Goal: Task Accomplishment & Management: Use online tool/utility

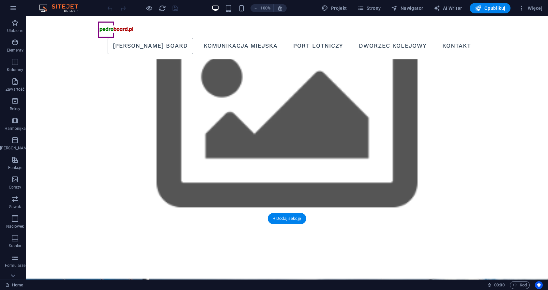
scroll to position [33, 0]
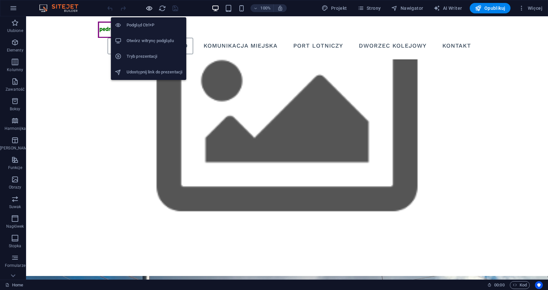
click at [147, 11] on icon "button" at bounding box center [148, 8] width 7 height 7
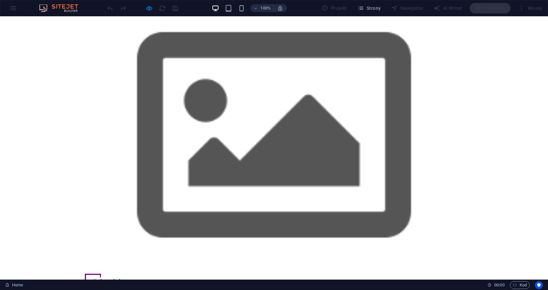
scroll to position [0, 0]
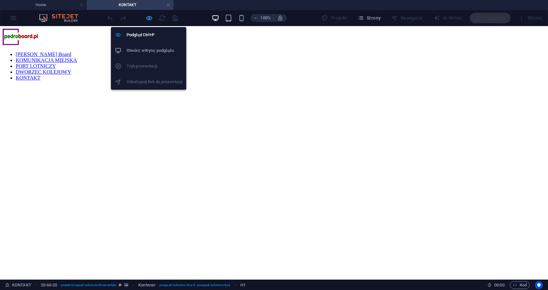
click at [150, 20] on icon "button" at bounding box center [148, 17] width 7 height 7
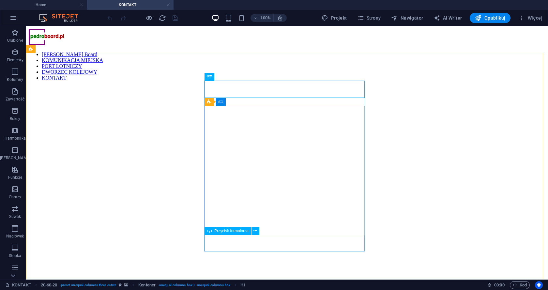
click at [219, 231] on span "Przycisk formularza" at bounding box center [231, 231] width 34 height 4
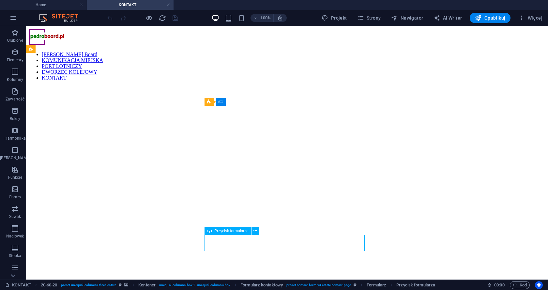
click at [219, 231] on span "Przycisk formularza" at bounding box center [231, 231] width 34 height 4
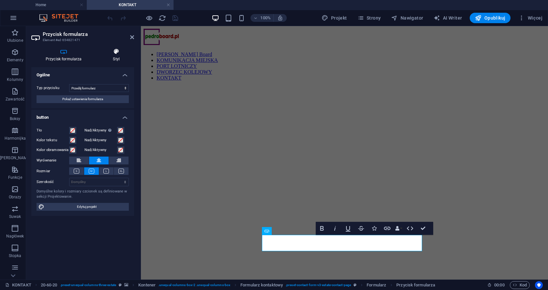
click at [114, 52] on icon at bounding box center [116, 51] width 35 height 7
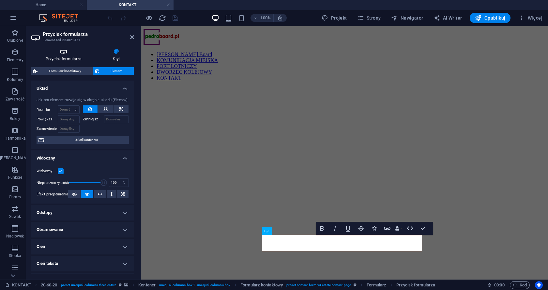
click at [63, 53] on icon at bounding box center [63, 51] width 65 height 7
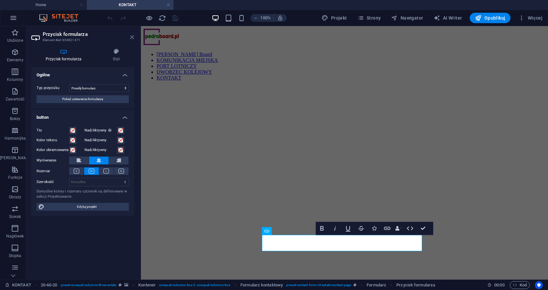
drag, startPoint x: 134, startPoint y: 36, endPoint x: 119, endPoint y: 44, distance: 16.9
click at [134, 36] on icon at bounding box center [132, 37] width 4 height 5
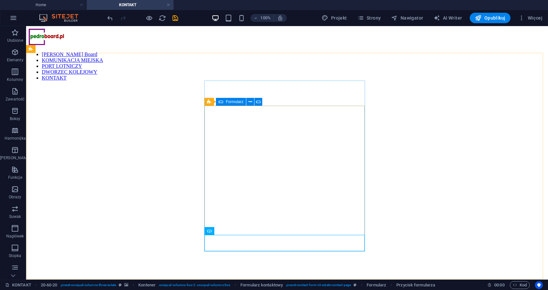
click at [226, 100] on span "Formularz" at bounding box center [235, 102] width 18 height 4
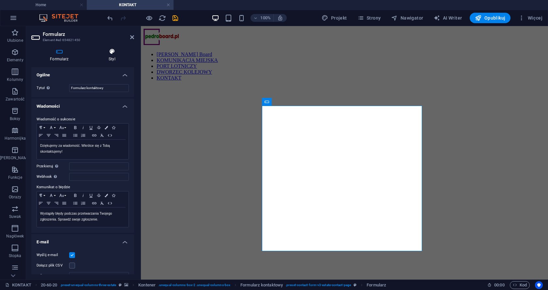
click at [112, 48] on icon at bounding box center [112, 51] width 44 height 7
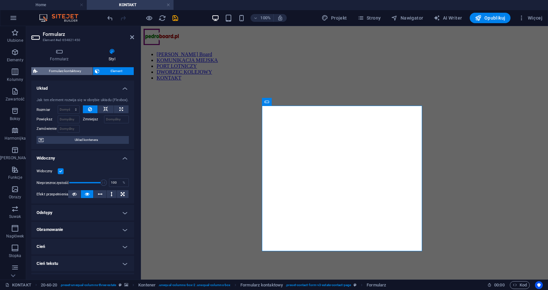
click at [59, 69] on span "Formularz kontaktowy" at bounding box center [64, 71] width 51 height 8
select select "rem"
select select "preset-contact-form-v3-estate-contact-page"
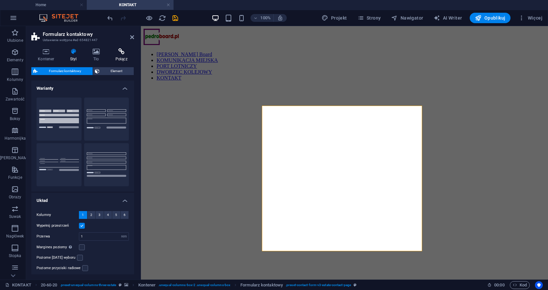
click at [121, 52] on icon at bounding box center [121, 51] width 25 height 7
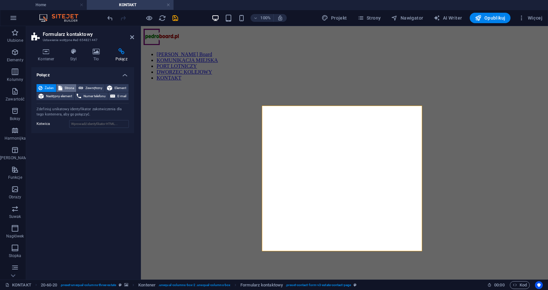
click at [68, 85] on span "Strona" at bounding box center [69, 88] width 10 height 8
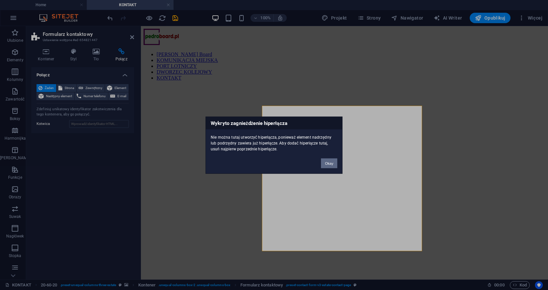
drag, startPoint x: 328, startPoint y: 160, endPoint x: 184, endPoint y: 136, distance: 146.5
click at [328, 160] on button "Okay" at bounding box center [329, 163] width 16 height 10
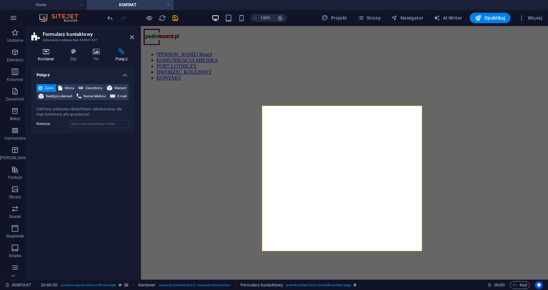
click at [41, 52] on icon at bounding box center [46, 51] width 30 height 7
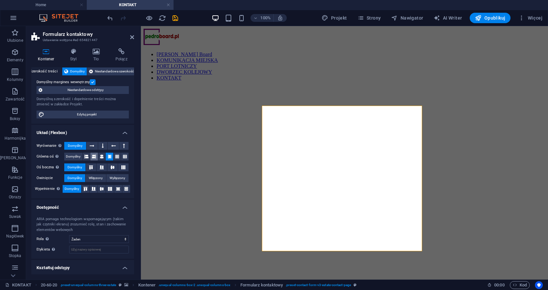
scroll to position [53, 0]
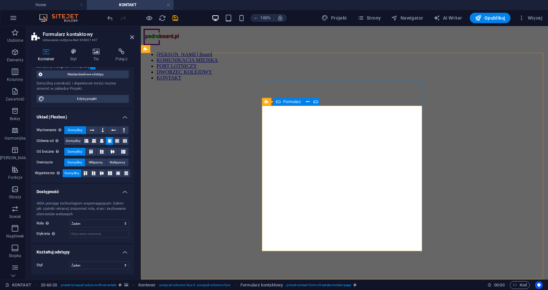
click at [289, 101] on span "Formularz" at bounding box center [292, 102] width 18 height 4
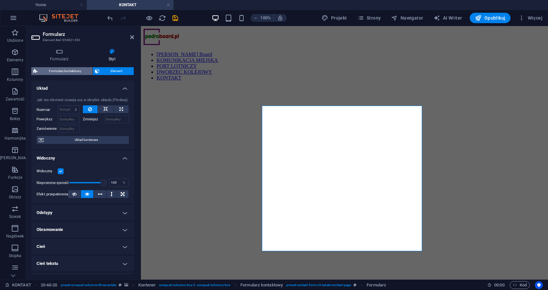
click at [71, 69] on span "Formularz kontaktowy" at bounding box center [64, 71] width 51 height 8
select select "rem"
select select "preset-contact-form-v3-estate-contact-page"
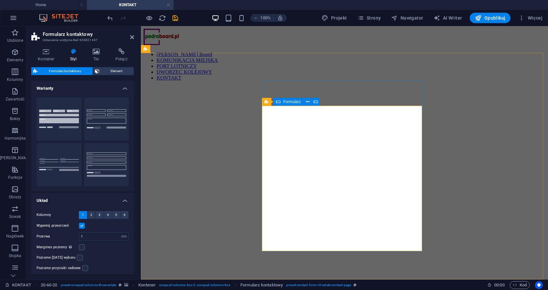
click at [282, 101] on div "Formularz" at bounding box center [288, 102] width 30 height 8
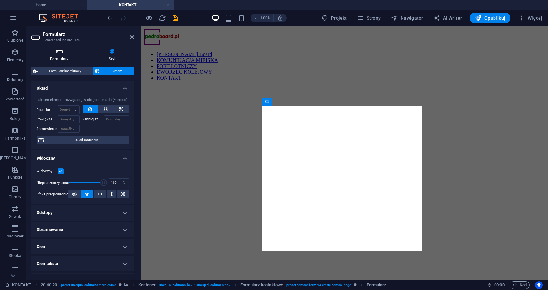
click at [56, 50] on icon at bounding box center [59, 51] width 56 height 7
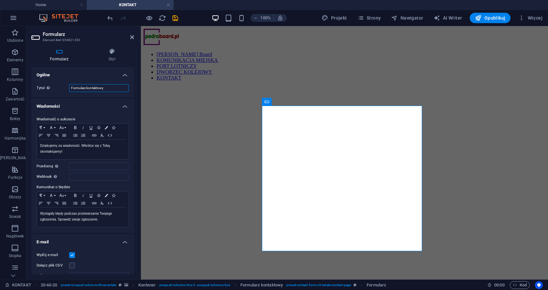
click at [114, 89] on input "Formularz kontaktowy" at bounding box center [99, 88] width 60 height 8
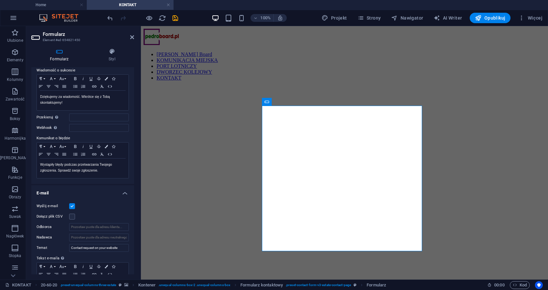
scroll to position [98, 0]
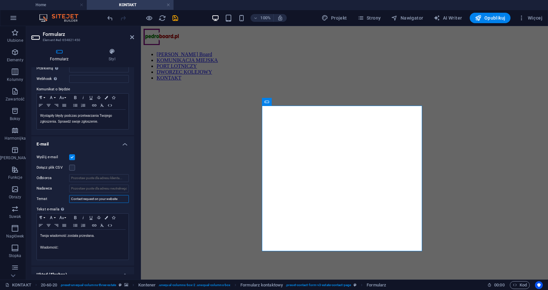
drag, startPoint x: 120, startPoint y: 200, endPoint x: 63, endPoint y: 194, distance: 56.8
click at [63, 194] on div "Wyślij e-mail Dołącz plik CSV Odbiorca Nadawca Temat Contact request on your we…" at bounding box center [82, 206] width 103 height 117
type input "C"
type input "Prośba o kontakt"
click at [189, 86] on figure at bounding box center [344, 86] width 402 height 0
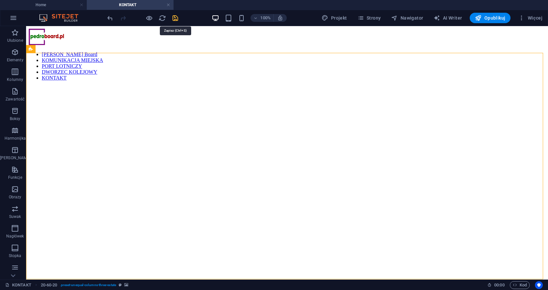
click at [174, 15] on icon "save" at bounding box center [174, 17] width 7 height 7
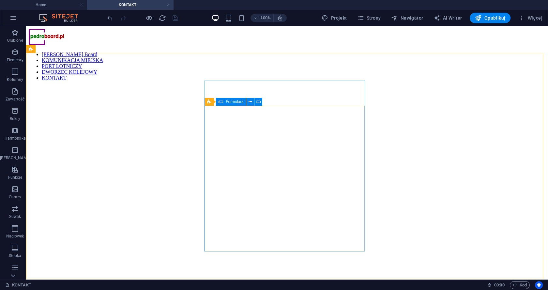
click at [221, 102] on icon at bounding box center [220, 102] width 5 height 8
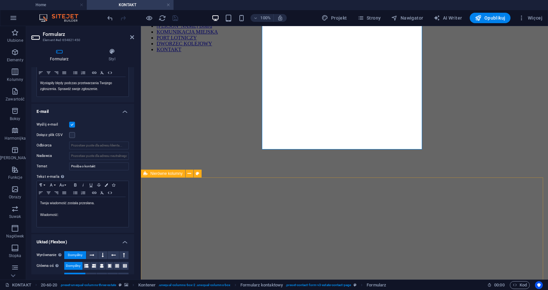
scroll to position [0, 0]
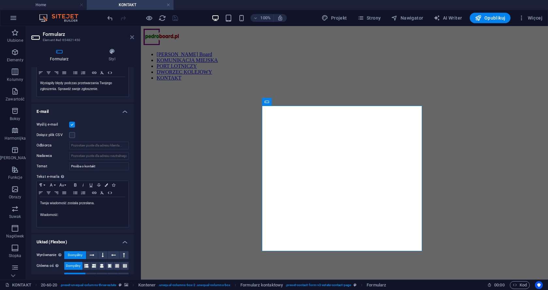
click at [130, 40] on link at bounding box center [132, 38] width 4 height 6
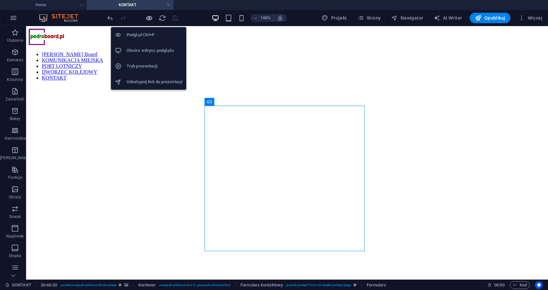
click at [148, 18] on icon "button" at bounding box center [148, 17] width 7 height 7
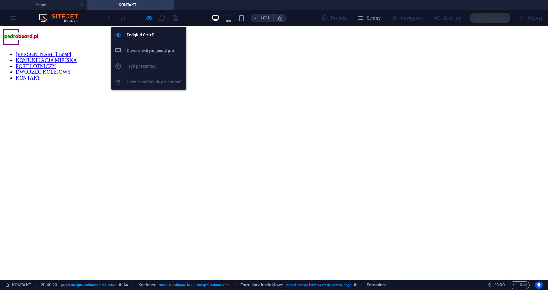
click at [141, 48] on h6 "Otwórz witrynę podglądu" at bounding box center [154, 51] width 56 height 8
click at [147, 18] on icon "button" at bounding box center [148, 17] width 7 height 7
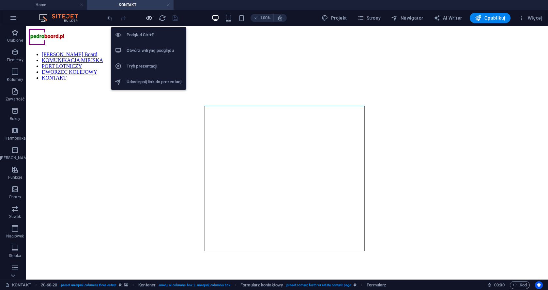
click at [149, 18] on icon "button" at bounding box center [148, 17] width 7 height 7
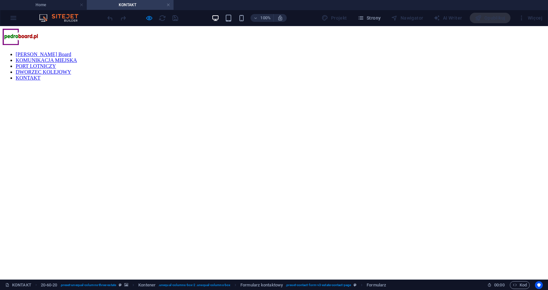
click at [71, 51] on link "[PERSON_NAME] Board" at bounding box center [43, 54] width 55 height 6
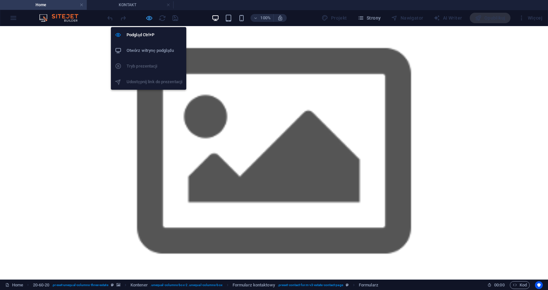
click at [146, 17] on icon "button" at bounding box center [148, 17] width 7 height 7
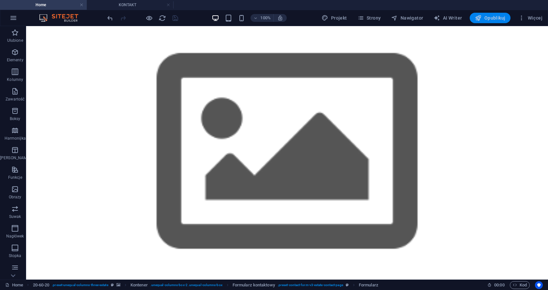
click at [500, 16] on span "Opublikuj" at bounding box center [490, 18] width 30 height 7
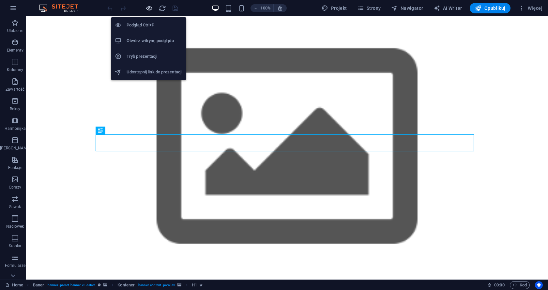
click at [147, 8] on icon "button" at bounding box center [148, 8] width 7 height 7
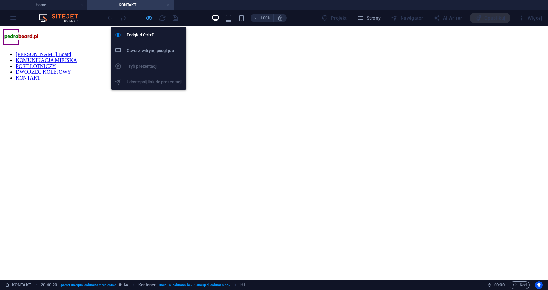
click at [147, 17] on icon "button" at bounding box center [148, 17] width 7 height 7
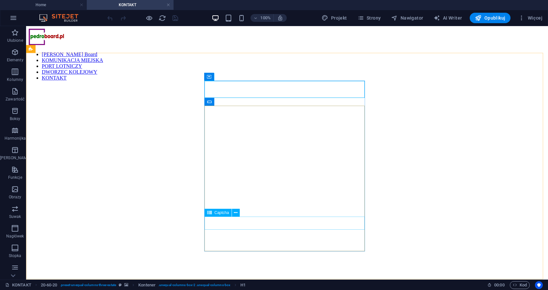
click at [222, 211] on span "Captcha" at bounding box center [221, 213] width 15 height 4
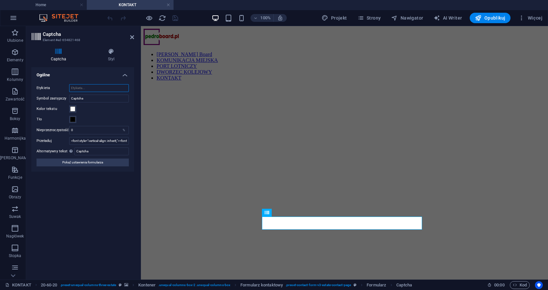
click at [95, 86] on input "Etykieta" at bounding box center [99, 88] width 60 height 8
click at [103, 163] on span "Pokaż ustawienia formularza" at bounding box center [82, 162] width 41 height 8
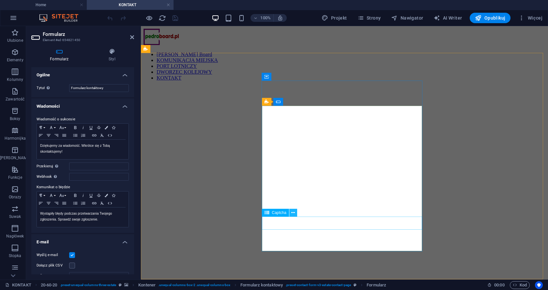
click at [294, 213] on icon at bounding box center [293, 212] width 4 height 7
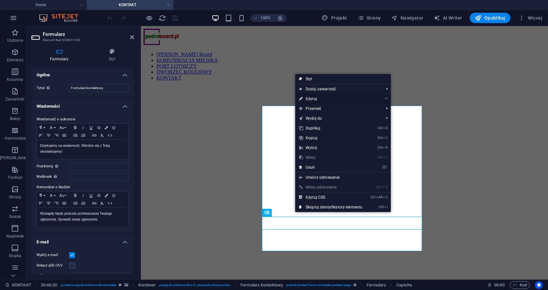
click at [328, 98] on link "⏎ Edytuj" at bounding box center [330, 99] width 71 height 10
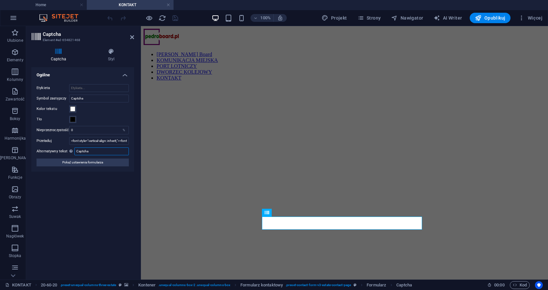
click at [76, 151] on input "Captcha" at bounding box center [101, 151] width 54 height 8
click at [88, 185] on div "Turnstile Turnstile by Cloudfare to integracja zewnętrzna, która oferuje dostęp…" at bounding box center [82, 170] width 103 height 207
drag, startPoint x: 85, startPoint y: 151, endPoint x: 95, endPoint y: 179, distance: 29.9
click at [85, 152] on input "Wpisz Captcha" at bounding box center [101, 151] width 54 height 8
type input "Captcha"
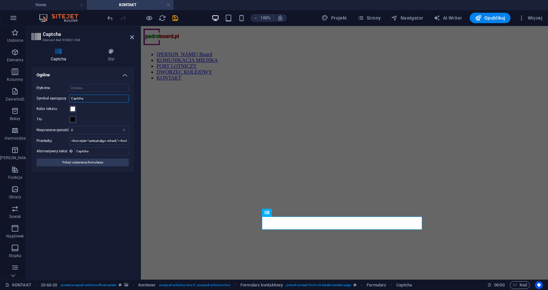
click at [94, 97] on input "Captcha" at bounding box center [99, 99] width 60 height 8
click at [96, 89] on input "Etykieta" at bounding box center [99, 88] width 60 height 8
click at [212, 86] on figure at bounding box center [344, 86] width 402 height 0
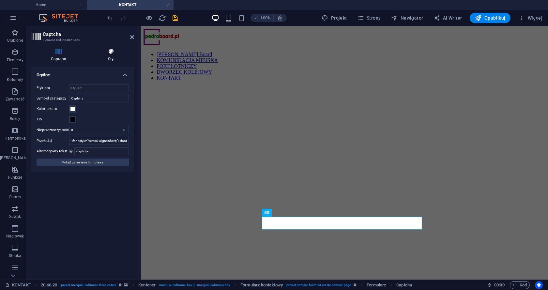
click at [113, 49] on icon at bounding box center [111, 51] width 46 height 7
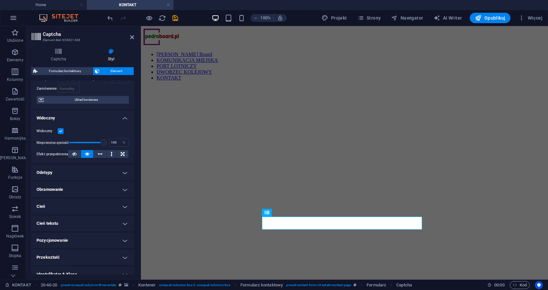
scroll to position [82, 0]
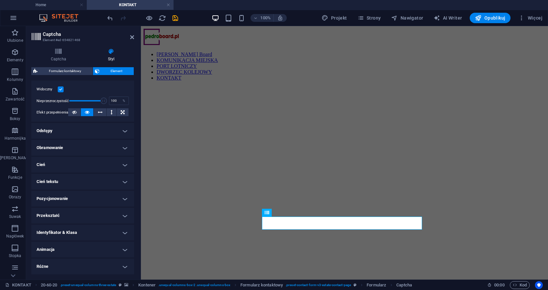
click at [171, 86] on figure at bounding box center [344, 86] width 402 height 0
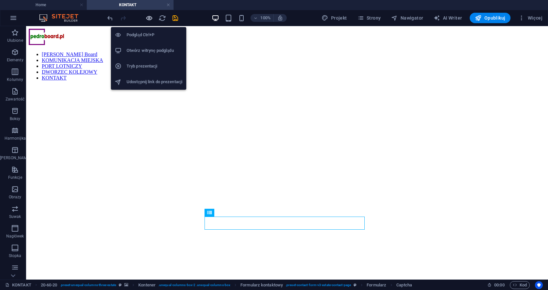
click at [146, 17] on icon "button" at bounding box center [148, 17] width 7 height 7
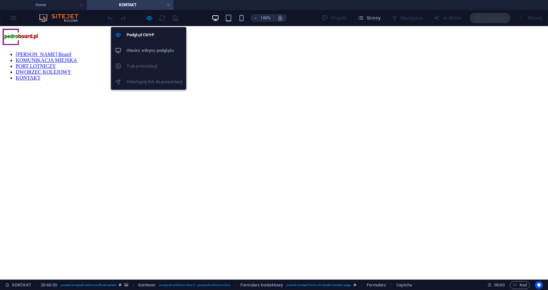
click at [154, 46] on li "Otwórz witrynę podglądu" at bounding box center [148, 51] width 75 height 16
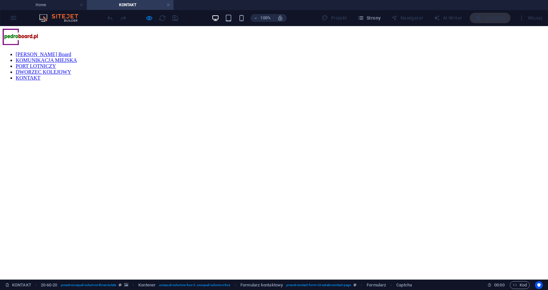
click at [40, 75] on link "KONTAKT" at bounding box center [28, 78] width 25 height 6
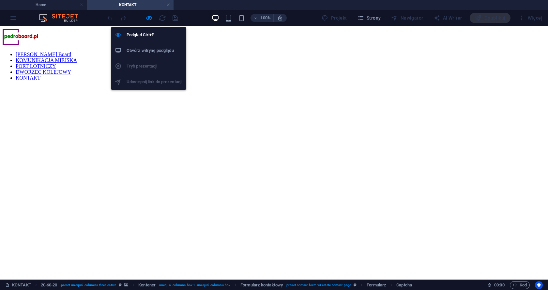
click at [145, 17] on div at bounding box center [142, 18] width 73 height 10
click at [149, 19] on icon "button" at bounding box center [148, 17] width 7 height 7
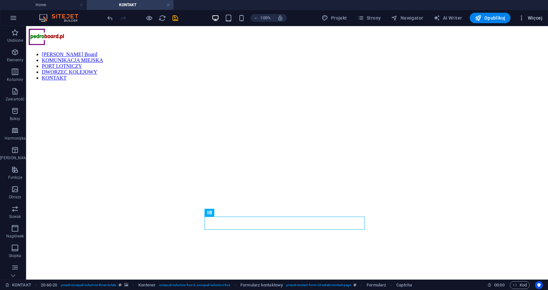
click at [535, 19] on span "Więcej" at bounding box center [530, 18] width 24 height 7
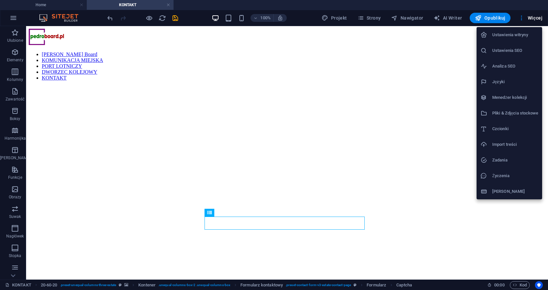
click at [503, 34] on h6 "Ustawienia witryny" at bounding box center [515, 35] width 46 height 8
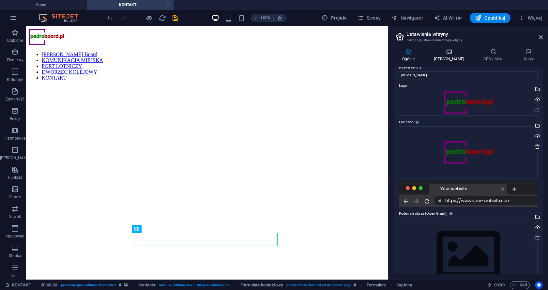
scroll to position [0, 0]
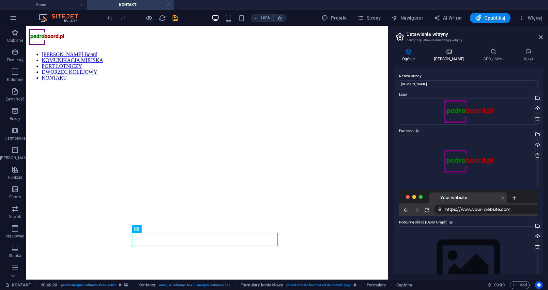
click at [446, 56] on h4 "[PERSON_NAME]" at bounding box center [450, 55] width 50 height 14
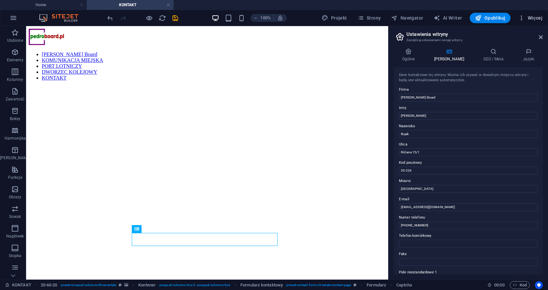
click at [521, 16] on icon "button" at bounding box center [521, 18] width 7 height 7
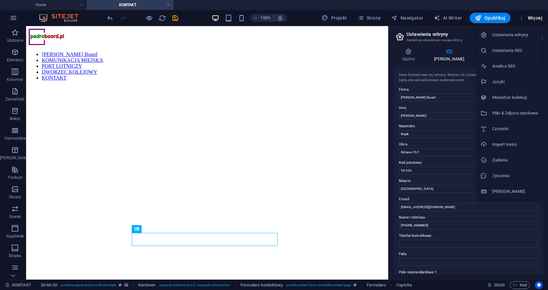
click at [344, 35] on div at bounding box center [274, 145] width 548 height 290
